Goal: Information Seeking & Learning: Learn about a topic

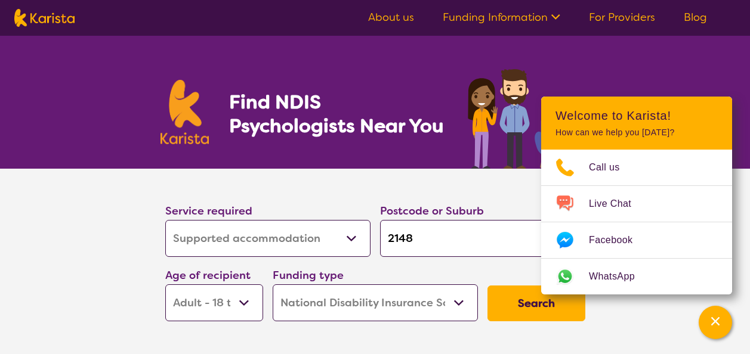
select select "Supported accommodation"
select select "AD"
select select "NDIS"
select select "Supported accommodation"
select select "AD"
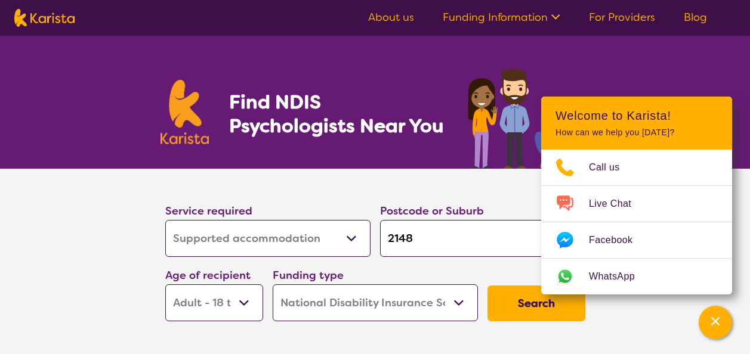
select select "NDIS"
click at [300, 242] on select "Allied Health Assistant Assessment ([MEDICAL_DATA] or [MEDICAL_DATA]) Behaviour…" at bounding box center [267, 238] width 205 height 37
select select "Psychology"
click at [165, 220] on select "Allied Health Assistant Assessment ([MEDICAL_DATA] or [MEDICAL_DATA]) Behaviour…" at bounding box center [267, 238] width 205 height 37
select select "Psychology"
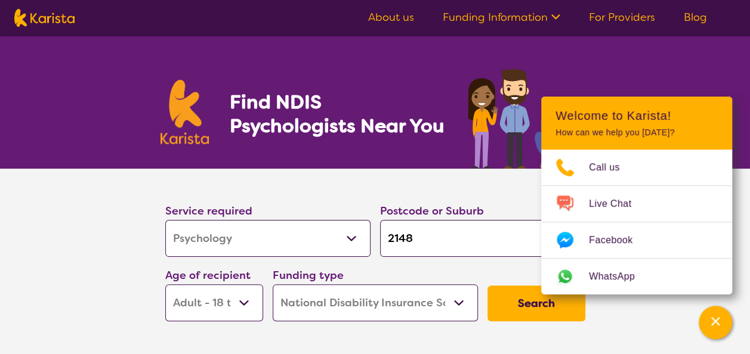
click at [321, 298] on select "Home Care Package (HCP) National Disability Insurance Scheme (NDIS) I don't know" at bounding box center [375, 303] width 205 height 37
click at [416, 314] on select "Home Care Package (HCP) National Disability Insurance Scheme (NDIS) I don't know" at bounding box center [375, 303] width 205 height 37
